Goal: Obtain resource: Obtain resource

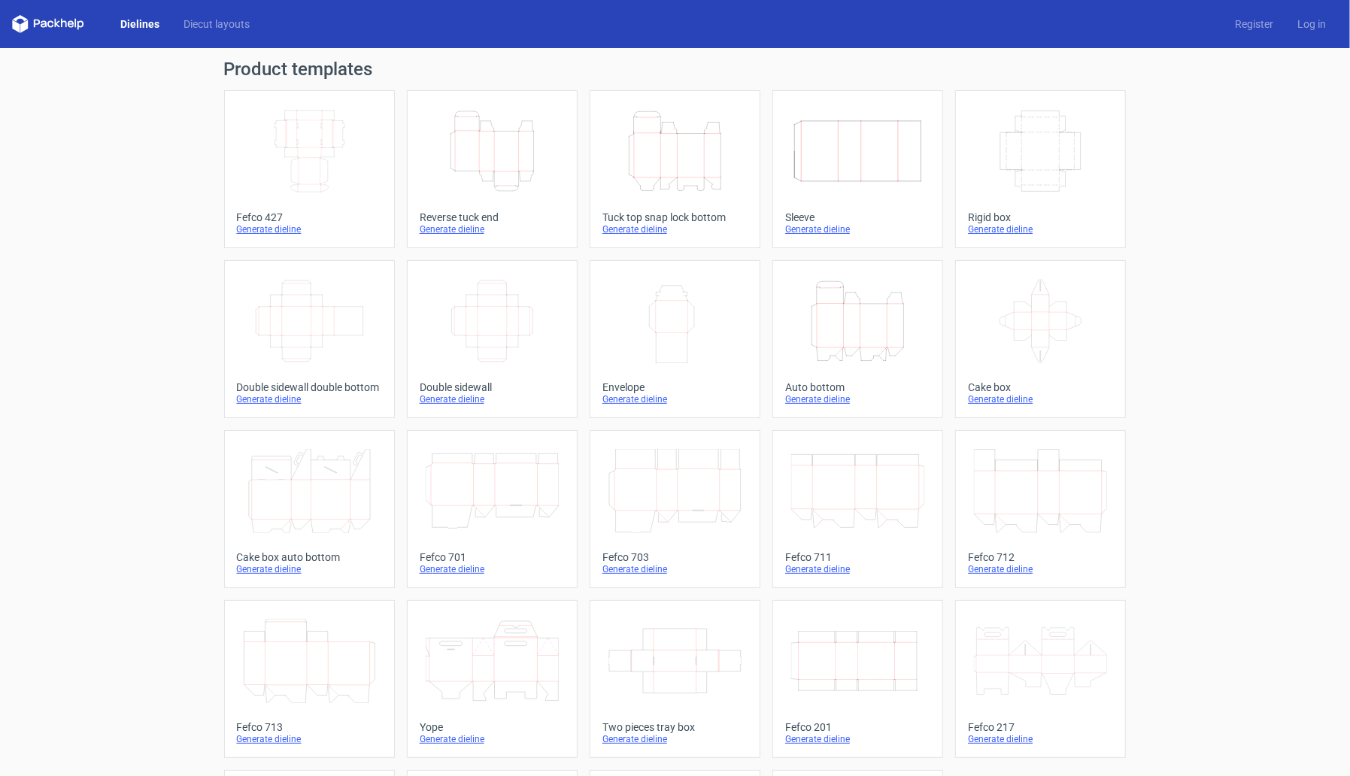
click at [700, 153] on icon "Height Depth Width" at bounding box center [675, 151] width 133 height 84
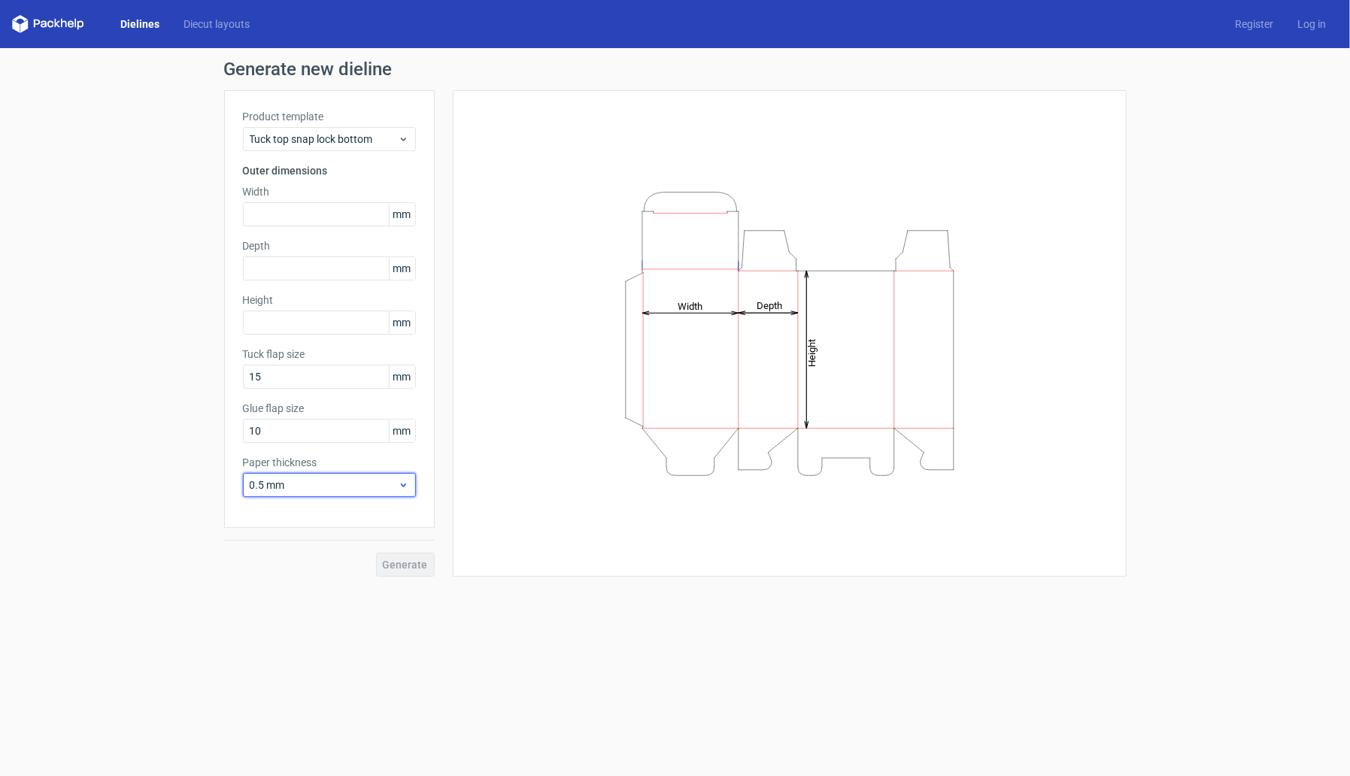
click at [361, 487] on span "0.5 mm" at bounding box center [324, 485] width 148 height 15
click at [313, 515] on div "0.4 mm" at bounding box center [330, 518] width 162 height 24
drag, startPoint x: 277, startPoint y: 381, endPoint x: 202, endPoint y: 380, distance: 75.2
click at [202, 380] on div "Generate new dieline Product template Tuck top snap lock bottom Outer dimension…" at bounding box center [675, 318] width 1350 height 541
click at [335, 324] on input "text" at bounding box center [329, 323] width 173 height 24
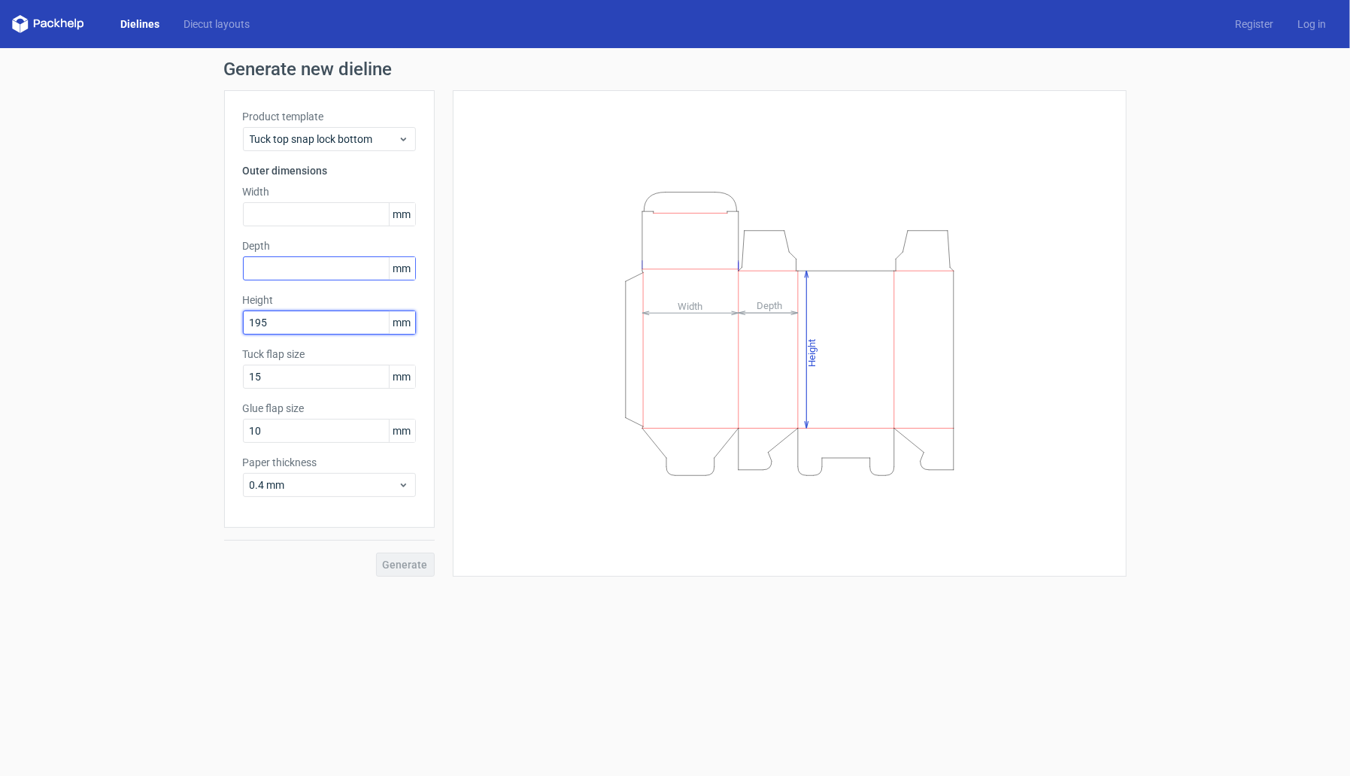
type input "195"
click at [293, 273] on input "text" at bounding box center [329, 269] width 173 height 24
type input "90"
click at [304, 208] on input "text" at bounding box center [329, 214] width 173 height 24
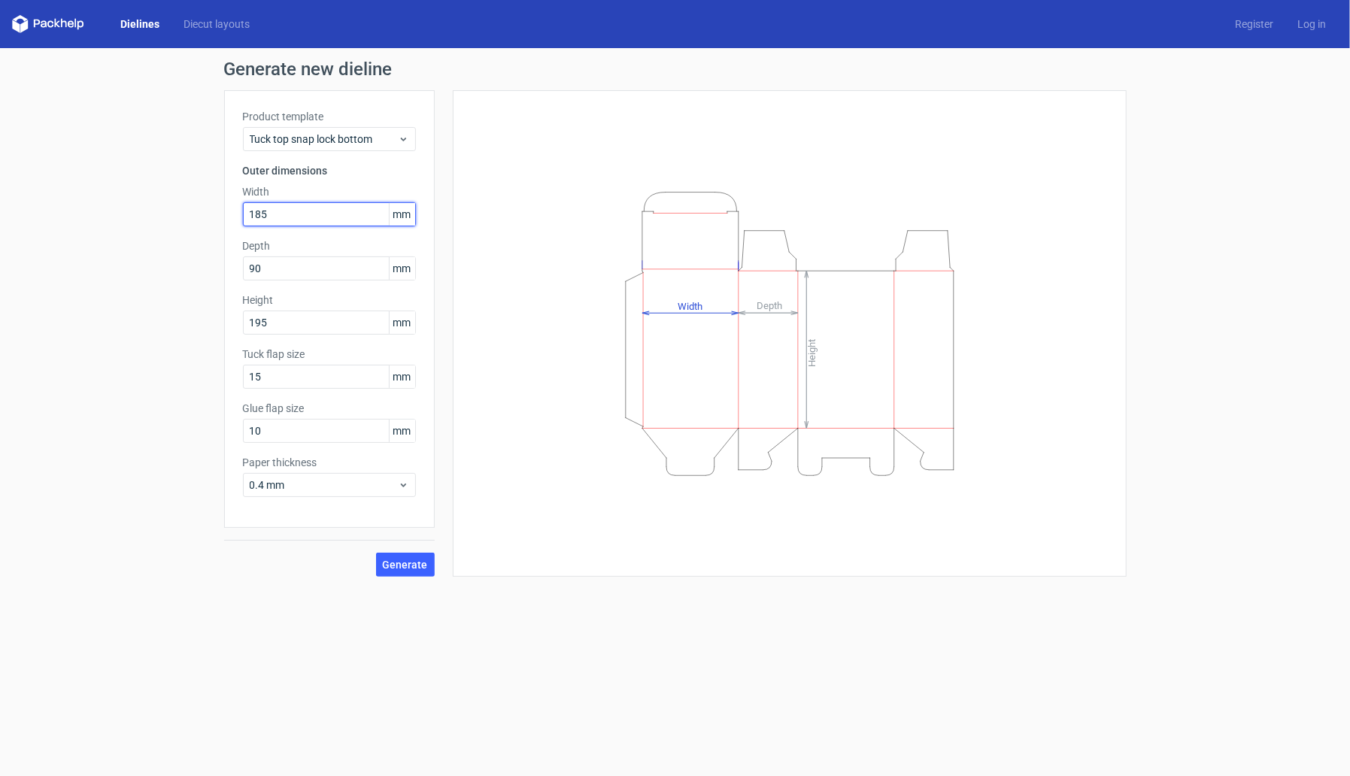
type input "185"
click at [331, 329] on input "195" at bounding box center [329, 323] width 173 height 24
click at [299, 267] on input "90" at bounding box center [329, 269] width 173 height 24
type input "95"
click at [393, 560] on span "Generate" at bounding box center [405, 565] width 45 height 11
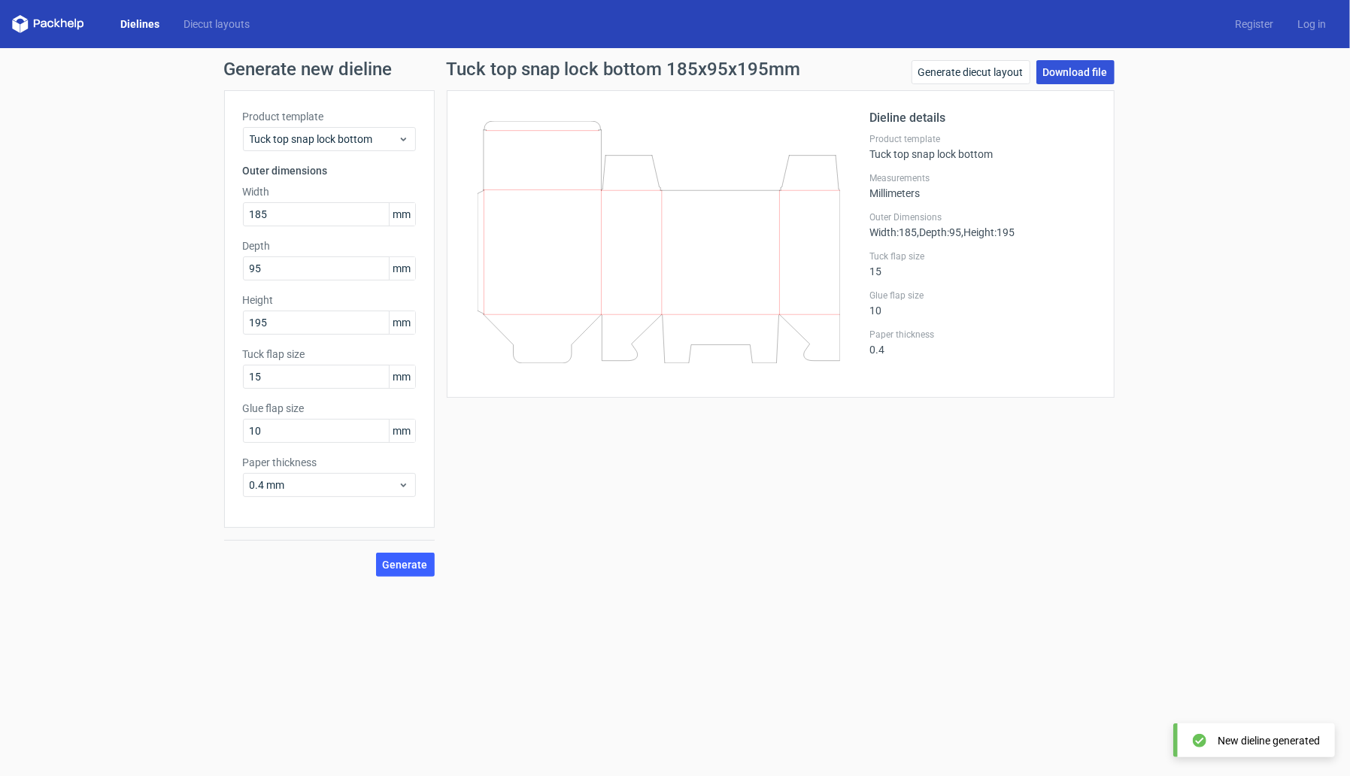
click at [1088, 74] on link "Download file" at bounding box center [1076, 72] width 78 height 24
click at [1261, 217] on div "Generate new dieline Product template Tuck top snap lock bottom Outer dimension…" at bounding box center [675, 318] width 1350 height 541
click at [1073, 72] on link "Download file" at bounding box center [1076, 72] width 78 height 24
click at [392, 566] on span "Generate" at bounding box center [405, 565] width 45 height 11
click at [1077, 77] on link "Download file" at bounding box center [1076, 72] width 78 height 24
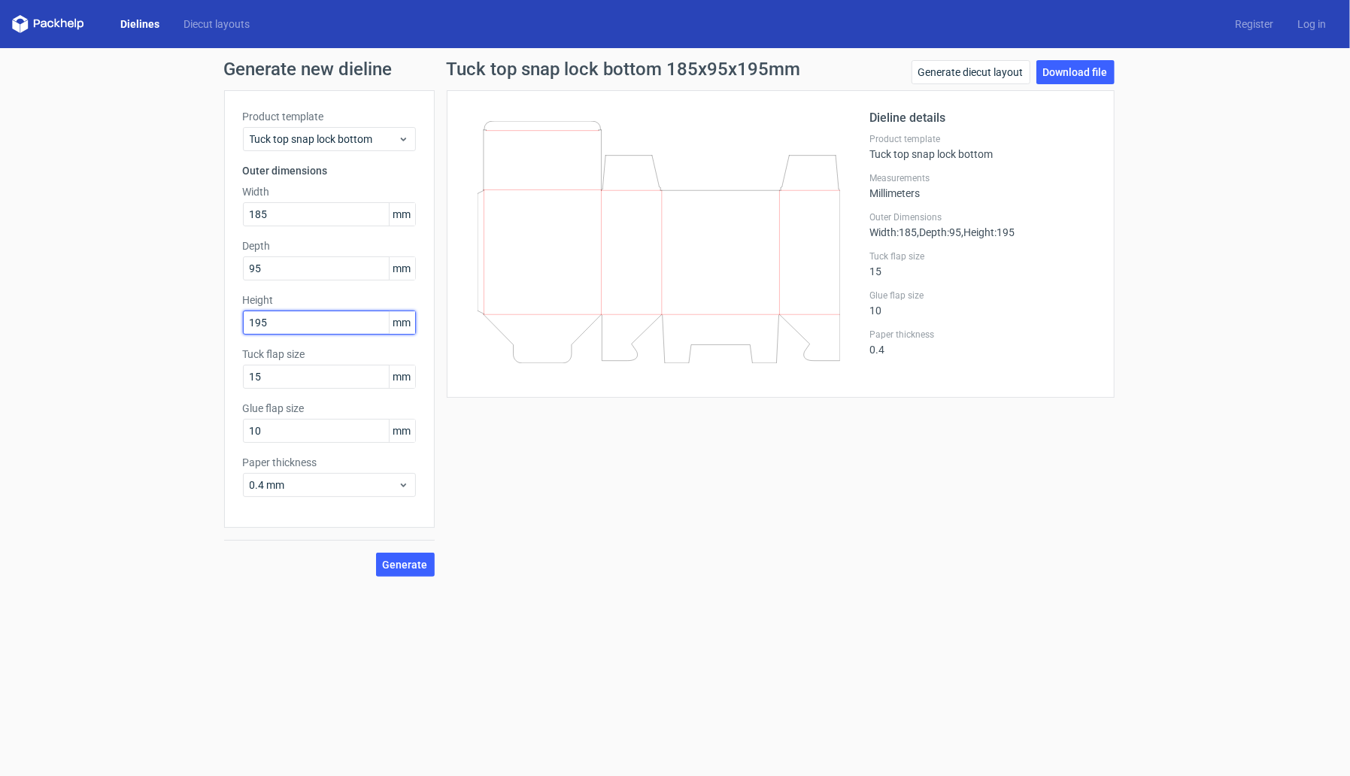
drag, startPoint x: 306, startPoint y: 318, endPoint x: 159, endPoint y: 324, distance: 146.8
click at [159, 324] on div "Generate new dieline Product template Tuck top snap lock bottom Outer dimension…" at bounding box center [675, 318] width 1350 height 541
type input "195"
click at [307, 495] on div "0.4 mm" at bounding box center [329, 485] width 173 height 24
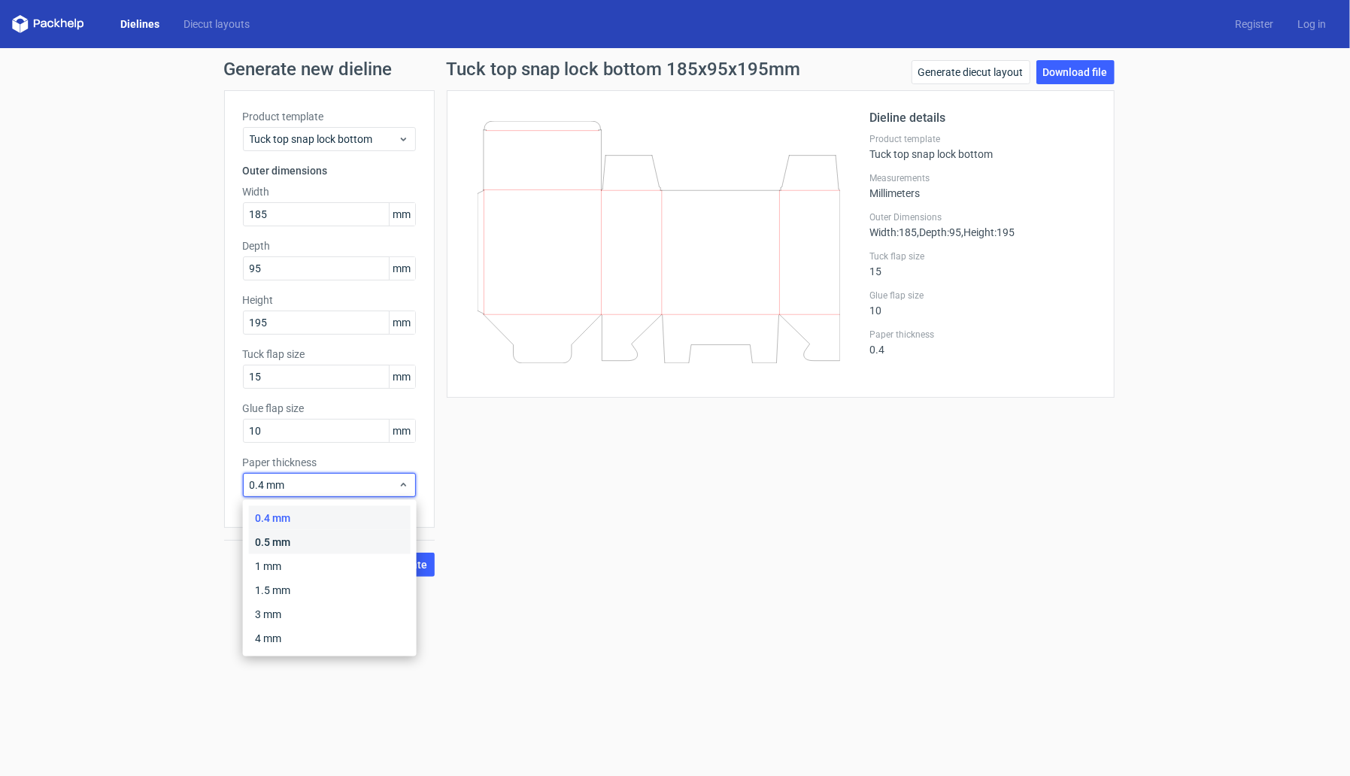
click at [299, 545] on div "0.5 mm" at bounding box center [330, 542] width 162 height 24
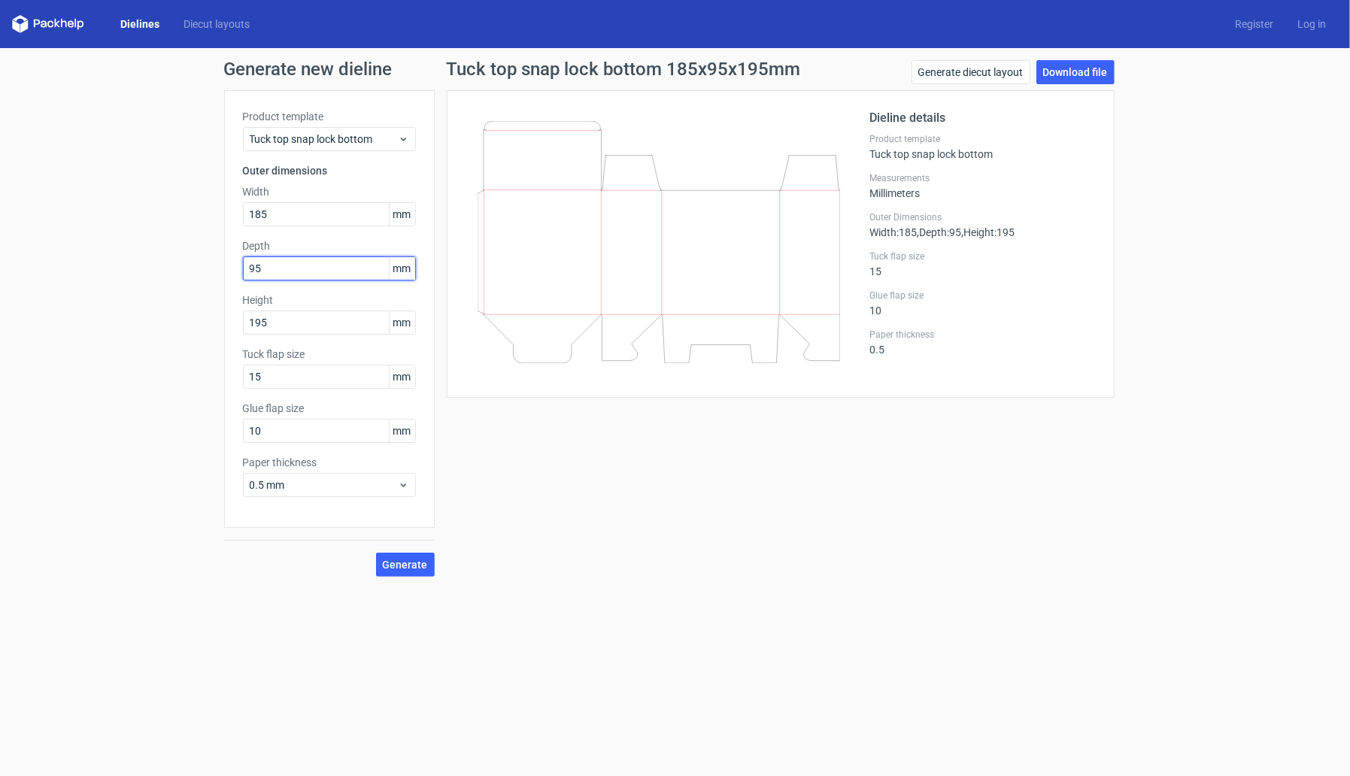
click at [284, 259] on input "95" at bounding box center [329, 269] width 173 height 24
drag, startPoint x: 287, startPoint y: 213, endPoint x: 132, endPoint y: 205, distance: 155.9
click at [132, 205] on div "Generate new dieline Product template Tuck top snap lock bottom Outer dimension…" at bounding box center [675, 318] width 1350 height 541
type input "185"
click at [393, 560] on span "Generate" at bounding box center [405, 565] width 45 height 11
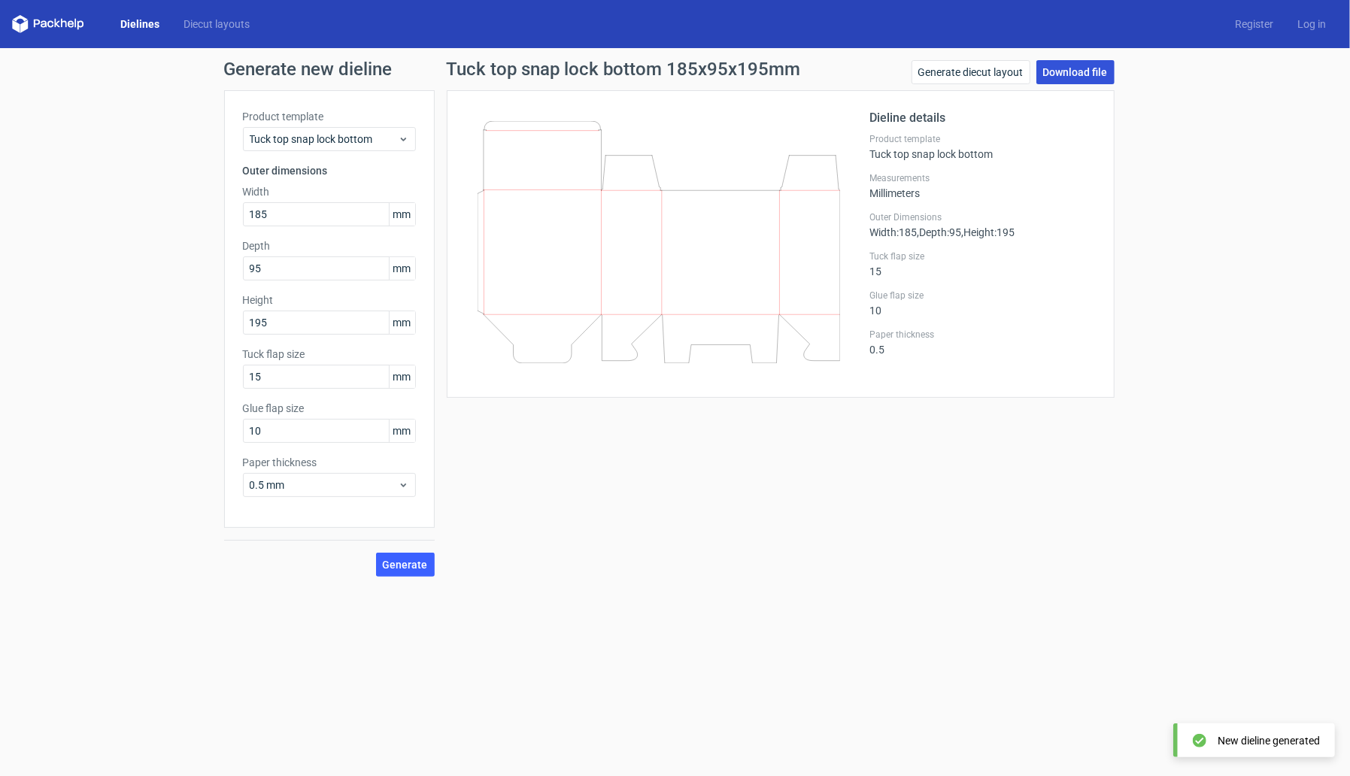
click at [1067, 76] on link "Download file" at bounding box center [1076, 72] width 78 height 24
drag, startPoint x: 785, startPoint y: 258, endPoint x: 1003, endPoint y: 71, distance: 288.1
click at [1003, 71] on link "Generate diecut layout" at bounding box center [971, 72] width 119 height 24
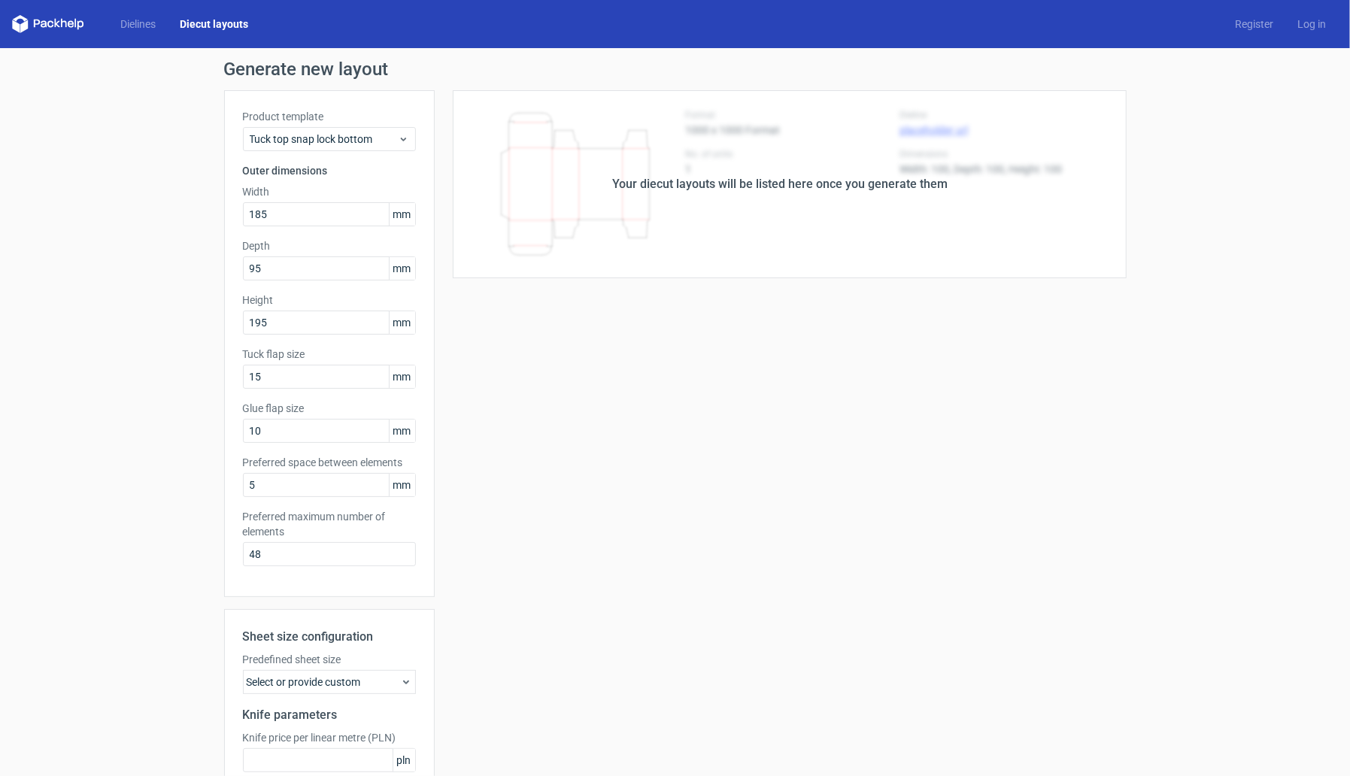
drag, startPoint x: 328, startPoint y: 401, endPoint x: 320, endPoint y: 342, distance: 60.0
click at [328, 401] on label "Glue flap size" at bounding box center [329, 408] width 173 height 15
click at [300, 383] on input "15" at bounding box center [329, 377] width 173 height 24
